Goal: Find specific page/section: Find specific page/section

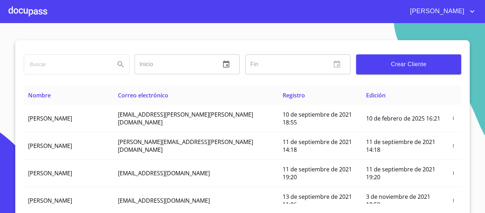
click at [36, 11] on div at bounding box center [28, 11] width 39 height 23
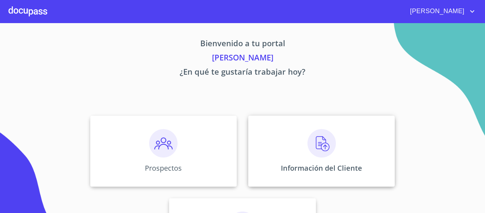
click at [278, 137] on div "Información del Cliente" at bounding box center [321, 150] width 147 height 71
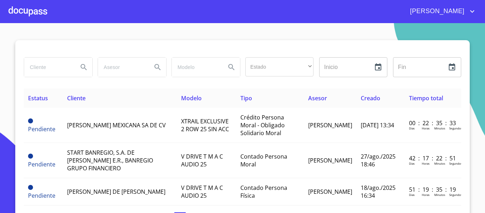
click at [43, 64] on input "search" at bounding box center [48, 67] width 48 height 19
type input "HANCAR"
click at [81, 65] on icon "Search" at bounding box center [84, 67] width 6 height 6
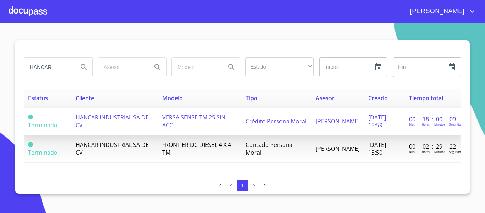
click at [179, 124] on td "VERSA SENSE TM 25 SIN ACC" at bounding box center [199, 121] width 83 height 27
